Goal: Task Accomplishment & Management: Complete application form

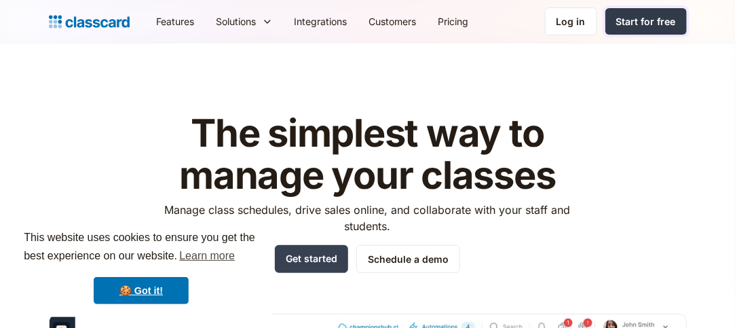
click at [657, 26] on div "Start for free" at bounding box center [647, 21] width 60 height 14
click at [575, 24] on div "Log in" at bounding box center [571, 21] width 29 height 14
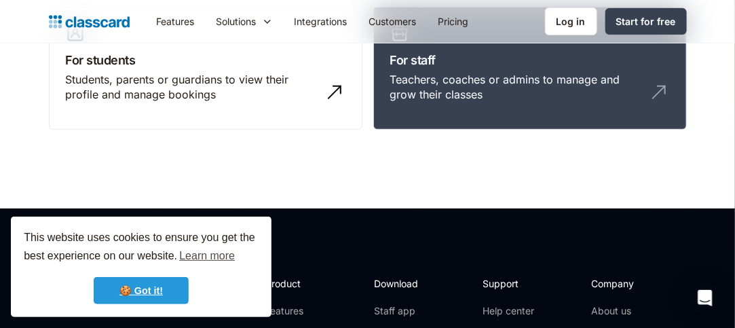
scroll to position [174, 0]
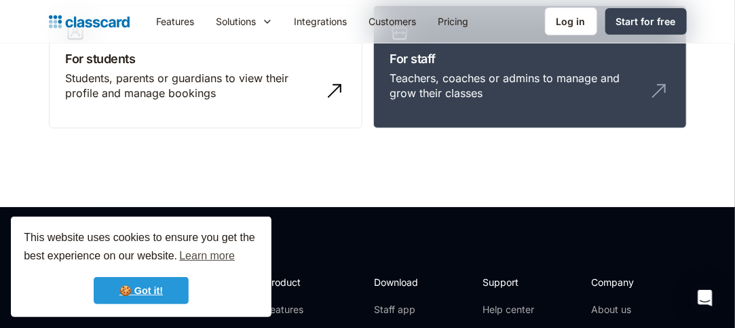
click at [156, 294] on link "🍪 Got it!" at bounding box center [141, 290] width 95 height 27
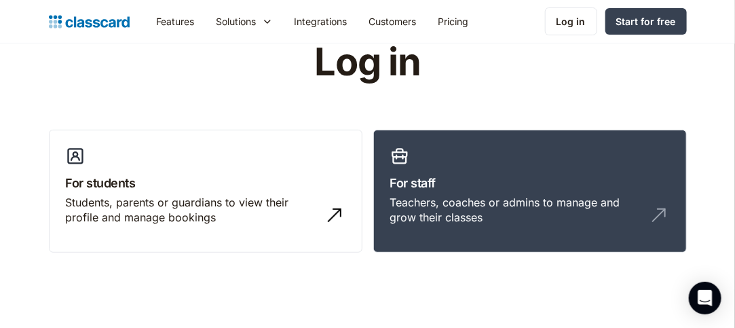
scroll to position [48, 0]
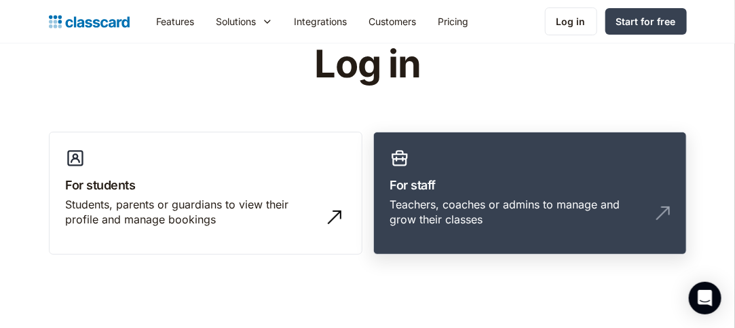
click at [475, 206] on div "Teachers, coaches or admins to manage and grow their classes" at bounding box center [516, 212] width 253 height 31
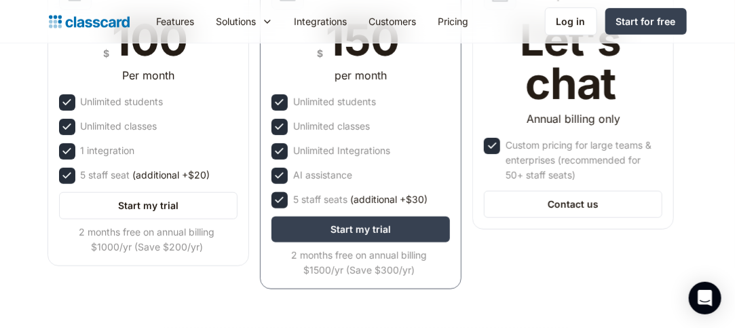
scroll to position [277, 0]
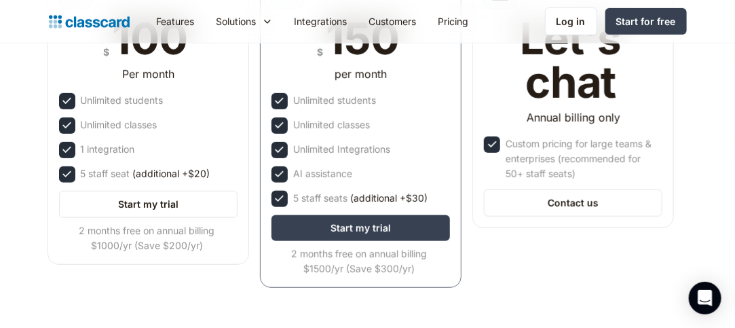
click at [189, 148] on div "1 integration" at bounding box center [148, 150] width 179 height 16
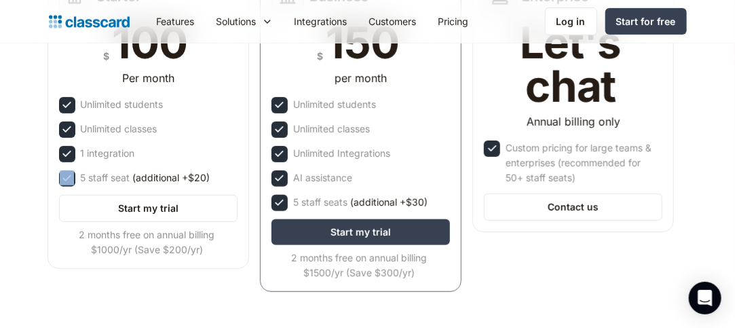
click at [189, 148] on div "1 integration" at bounding box center [148, 154] width 179 height 16
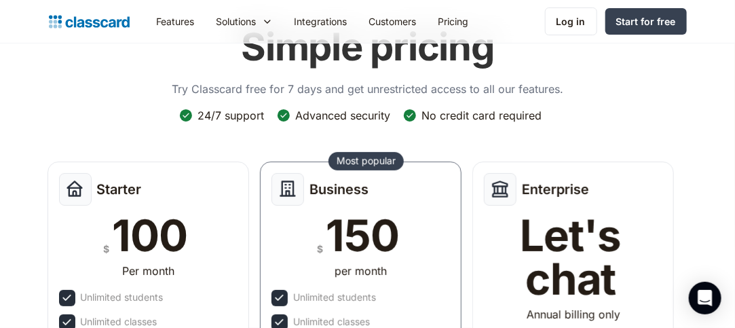
scroll to position [80, 0]
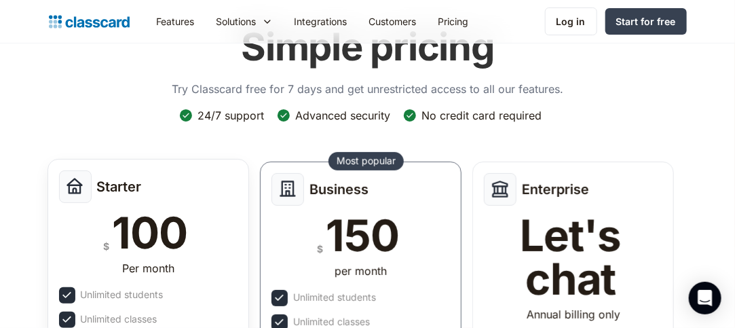
click at [155, 194] on div "Starter" at bounding box center [148, 186] width 179 height 33
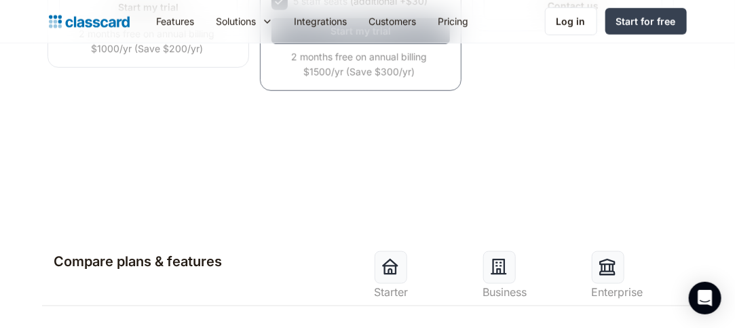
scroll to position [496, 0]
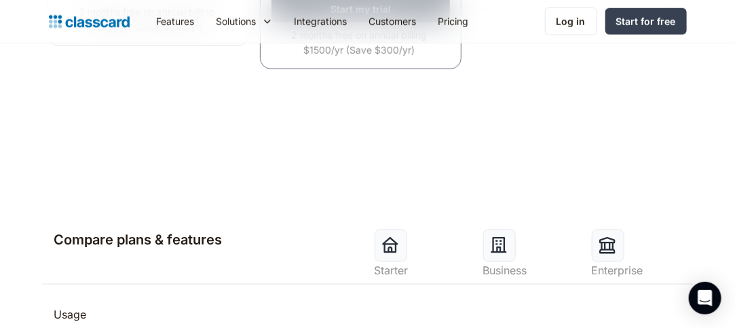
click at [395, 249] on img at bounding box center [390, 245] width 19 height 19
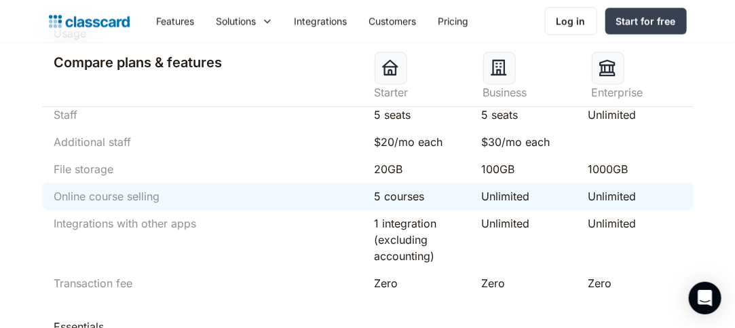
scroll to position [827, 0]
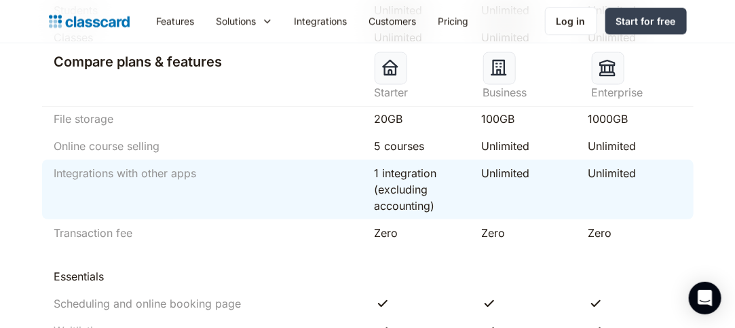
click at [374, 189] on div "1 integration (excluding accounting)" at bounding box center [421, 189] width 107 height 49
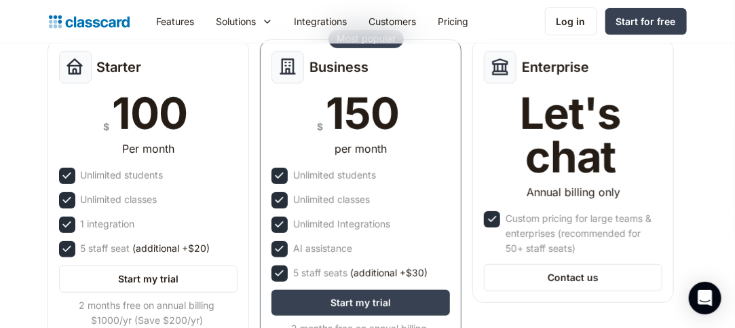
scroll to position [204, 0]
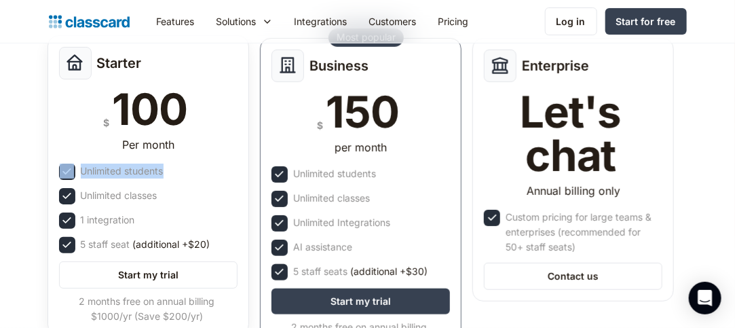
drag, startPoint x: 171, startPoint y: 168, endPoint x: 71, endPoint y: 164, distance: 100.6
click at [71, 164] on div "Unlimited students" at bounding box center [148, 172] width 179 height 16
copy div "Unlimited students"
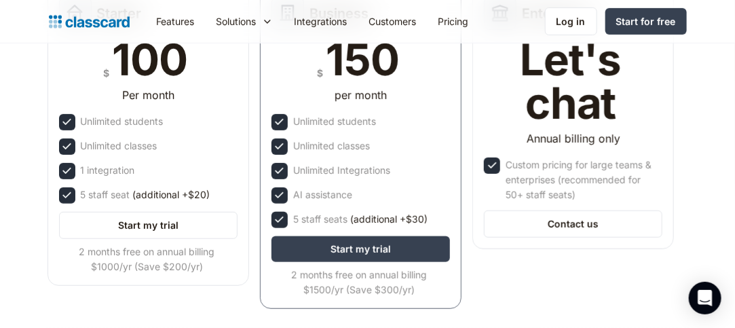
scroll to position [807, 0]
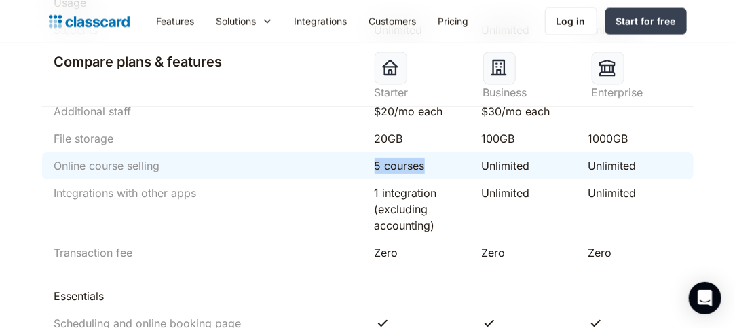
drag, startPoint x: 373, startPoint y: 161, endPoint x: 446, endPoint y: 169, distance: 73.8
click at [446, 169] on div "5 courses" at bounding box center [421, 166] width 107 height 16
copy div "5 courses"
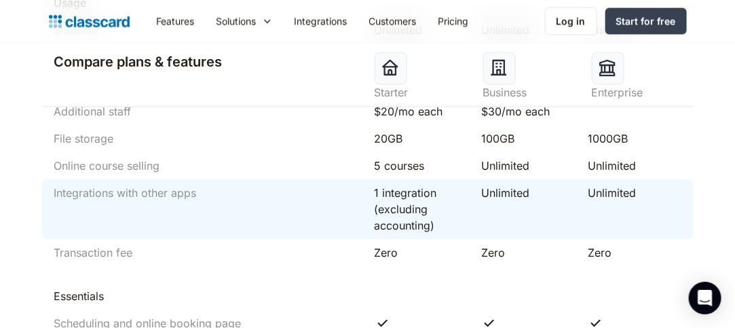
click at [311, 233] on div "Integrations with other apps 1 integration (excluding accounting) Unlimited Unl…" at bounding box center [368, 209] width 652 height 60
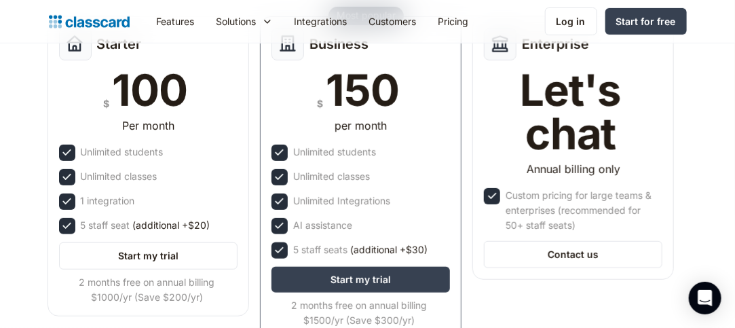
scroll to position [226, 0]
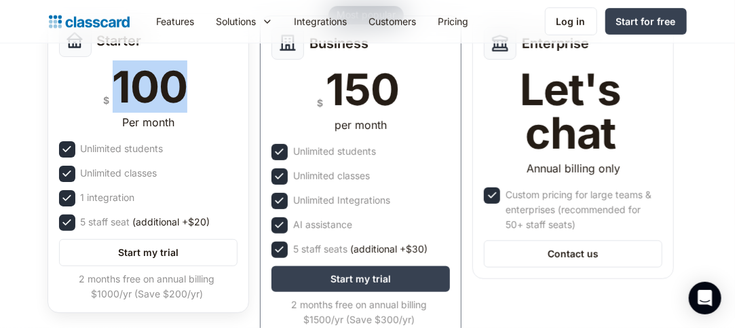
drag, startPoint x: 115, startPoint y: 96, endPoint x: 182, endPoint y: 91, distance: 67.4
click at [182, 91] on div "100" at bounding box center [150, 86] width 75 height 43
click at [218, 109] on div "Starter $ 100 Per month Unlimited students Unlimited classes 1 integration 5 st…" at bounding box center [149, 163] width 202 height 300
